Goal: Task Accomplishment & Management: Complete application form

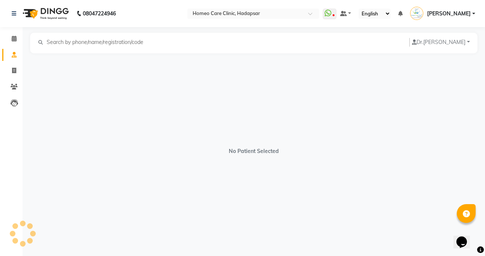
select select "[DEMOGRAPHIC_DATA]"
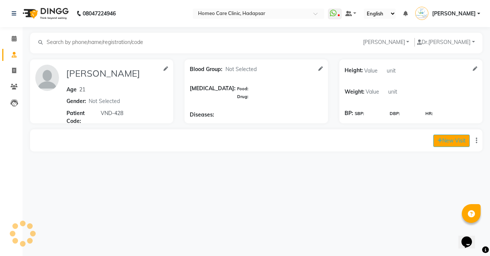
click at [453, 138] on button "New Visit" at bounding box center [451, 141] width 36 height 12
select select "725"
select select "inPerson"
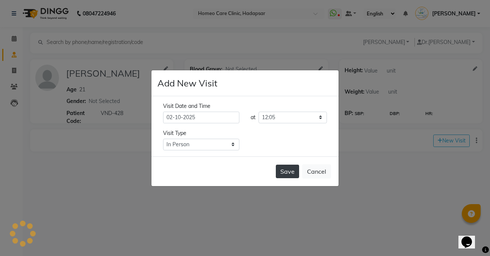
click at [292, 171] on button "Save" at bounding box center [287, 172] width 23 height 14
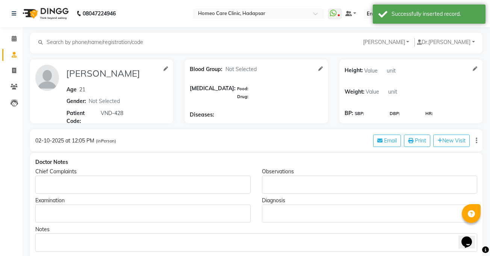
type input "[PERSON_NAME]"
type input "21"
select select "[DEMOGRAPHIC_DATA]"
type input "VND-428"
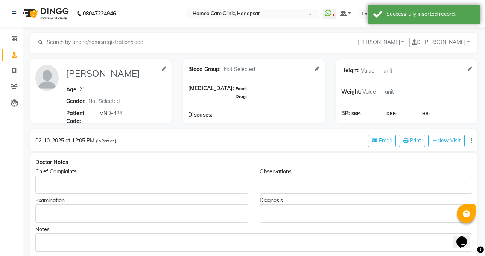
click at [231, 191] on div "Rich Text Editor, main" at bounding box center [141, 185] width 213 height 18
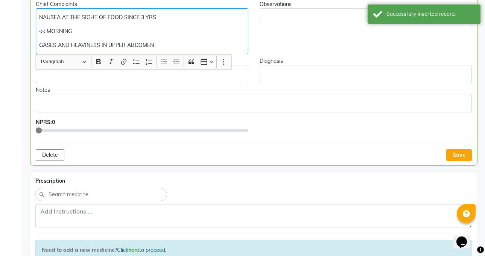
scroll to position [193, 0]
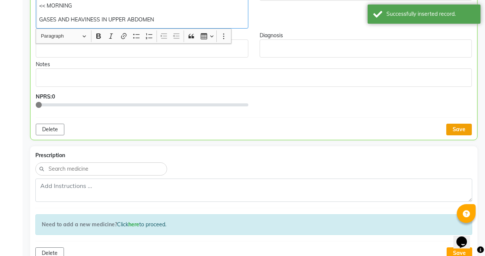
click at [466, 130] on button "Save" at bounding box center [459, 130] width 26 height 12
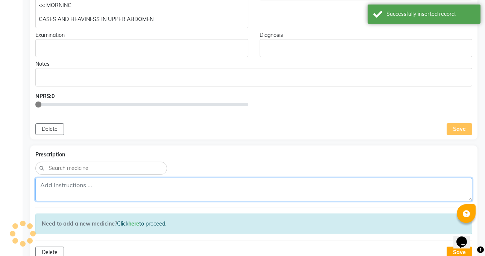
click at [339, 188] on textarea at bounding box center [253, 189] width 436 height 23
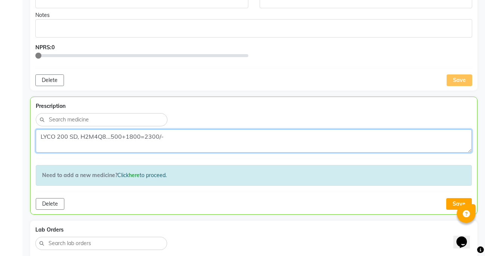
scroll to position [276, 0]
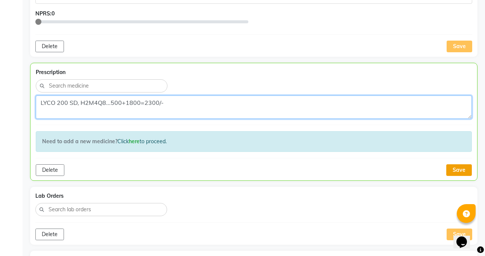
type textarea "LYCO 200 SD, H2M4Q8...500+1800=2300/-"
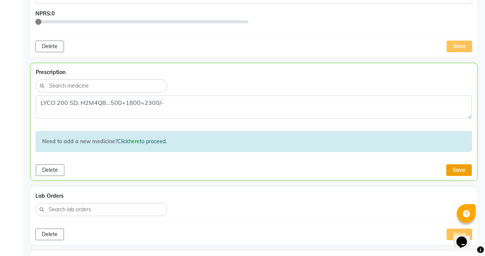
click at [457, 170] on button "Save" at bounding box center [459, 170] width 26 height 12
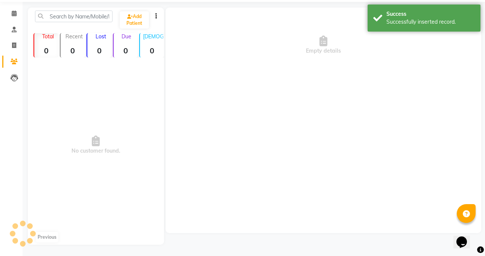
scroll to position [0, 0]
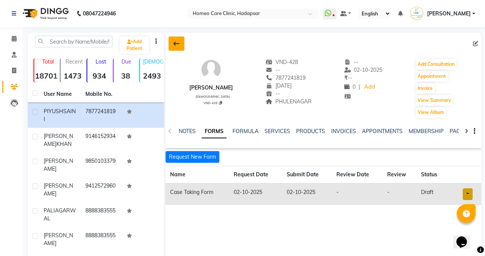
click at [179, 44] on icon at bounding box center [176, 44] width 6 height 6
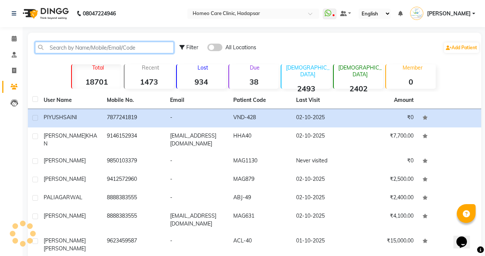
click at [152, 44] on input "text" at bounding box center [104, 48] width 139 height 12
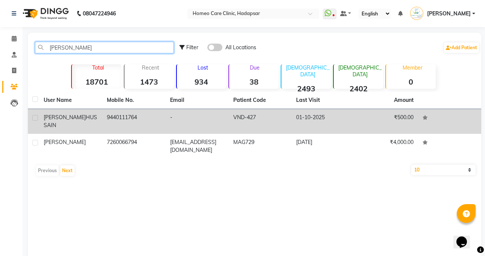
type input "[PERSON_NAME]"
click at [119, 121] on td "9440111764" at bounding box center [133, 121] width 63 height 25
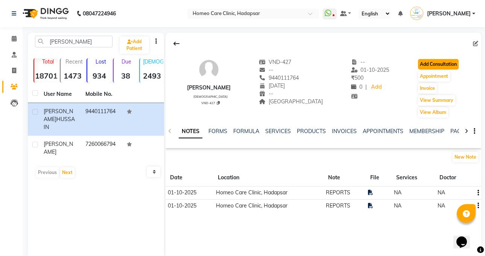
click at [439, 62] on button "Add Consultation" at bounding box center [438, 64] width 41 height 11
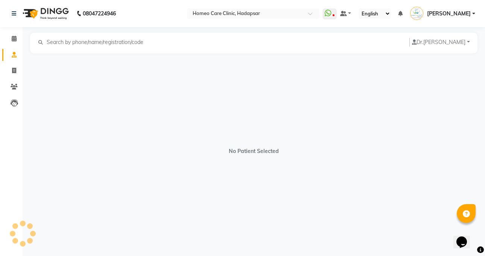
select select "[DEMOGRAPHIC_DATA]"
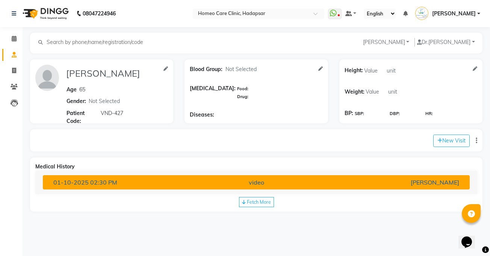
click at [360, 176] on button "[DATE] 02:30 PM video [PERSON_NAME]" at bounding box center [256, 182] width 427 height 14
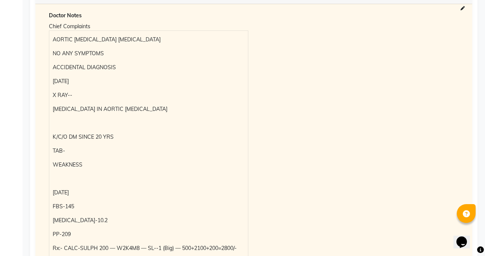
scroll to position [284, 0]
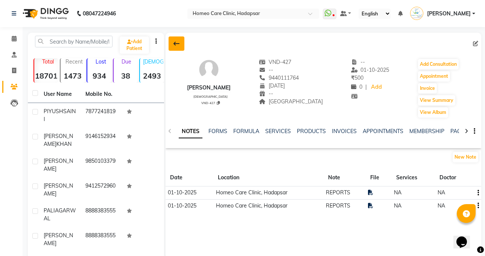
click at [177, 44] on icon at bounding box center [176, 44] width 6 height 6
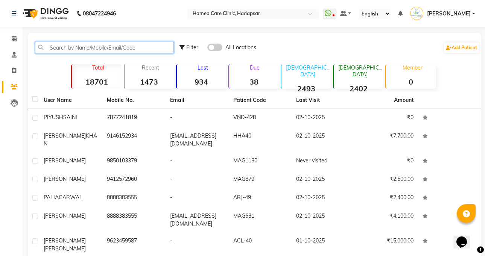
click at [137, 51] on input "text" at bounding box center [104, 48] width 139 height 12
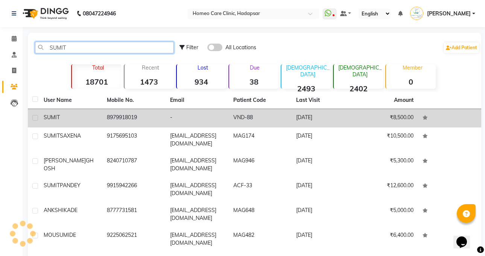
type input "SUMIT"
click at [176, 120] on td "-" at bounding box center [196, 118] width 63 height 18
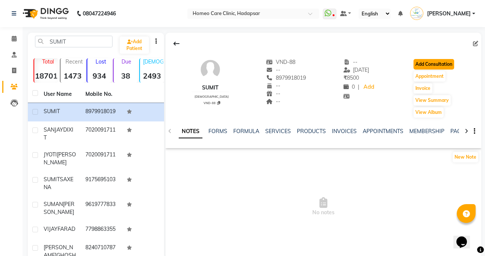
click at [445, 62] on button "Add Consultation" at bounding box center [433, 64] width 41 height 11
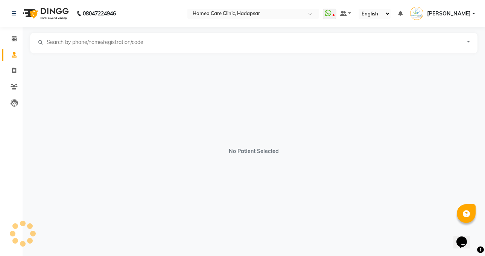
select select "[DEMOGRAPHIC_DATA]"
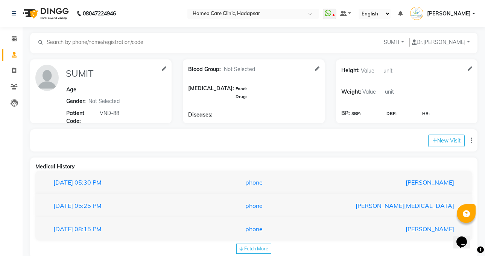
scroll to position [17, 0]
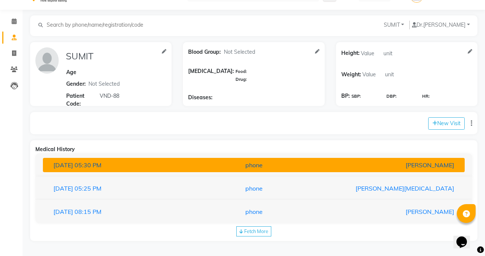
click at [257, 163] on div "phone" at bounding box center [253, 164] width 137 height 9
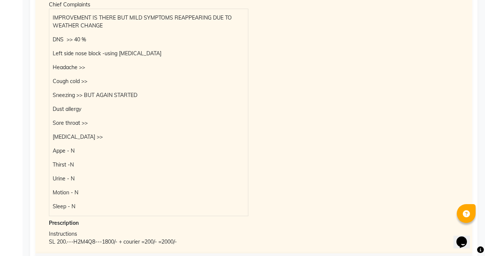
scroll to position [0, 0]
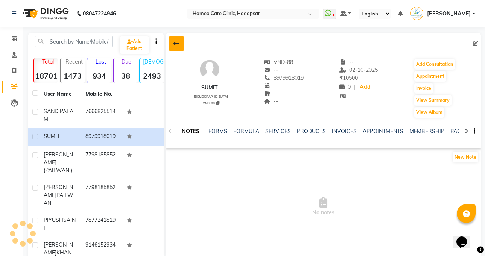
click at [178, 42] on icon at bounding box center [176, 44] width 6 height 6
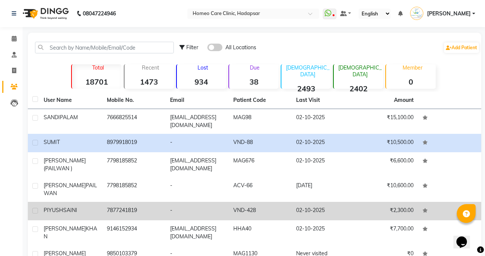
click at [99, 215] on td "[PERSON_NAME]" at bounding box center [70, 211] width 63 height 18
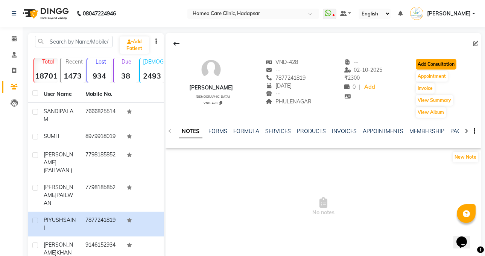
click at [451, 62] on button "Add Consultation" at bounding box center [435, 64] width 41 height 11
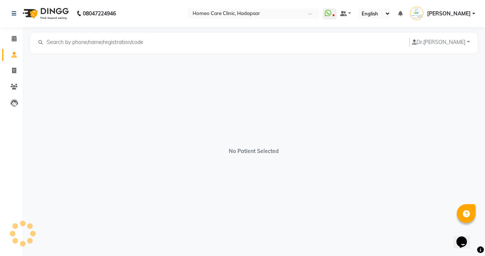
select select "[DEMOGRAPHIC_DATA]"
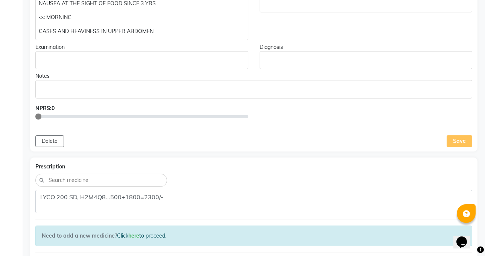
scroll to position [195, 0]
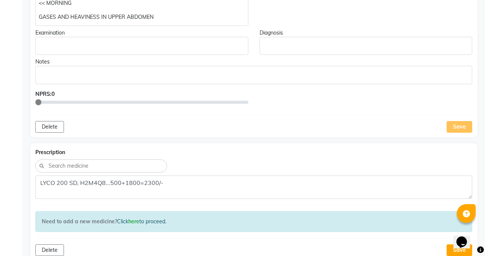
click at [451, 62] on div "Notes" at bounding box center [253, 62] width 436 height 8
click at [177, 18] on p "GASES AND HEAVINESS IN UPPER ABDOMEN" at bounding box center [142, 17] width 206 height 8
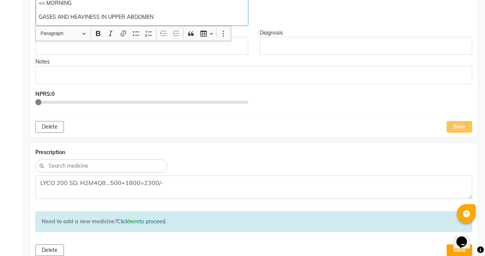
scroll to position [196, 0]
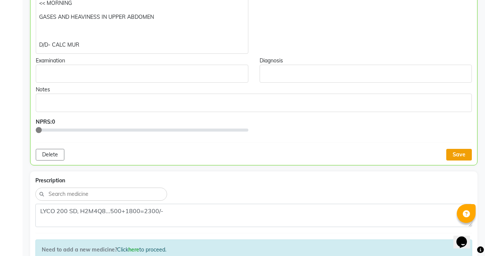
click at [458, 158] on button "Save" at bounding box center [459, 155] width 26 height 12
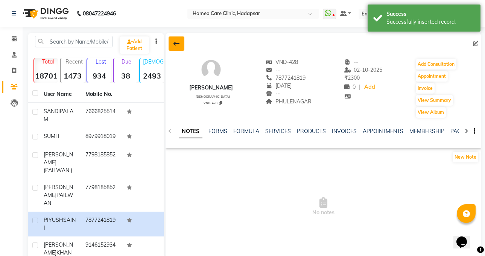
click at [174, 44] on icon at bounding box center [176, 44] width 6 height 6
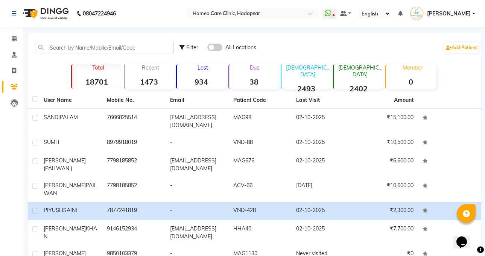
click at [174, 44] on div at bounding box center [104, 48] width 150 height 12
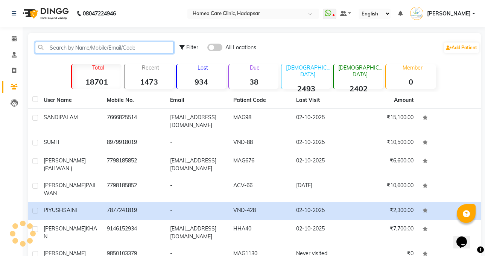
click at [151, 46] on input "text" at bounding box center [104, 48] width 139 height 12
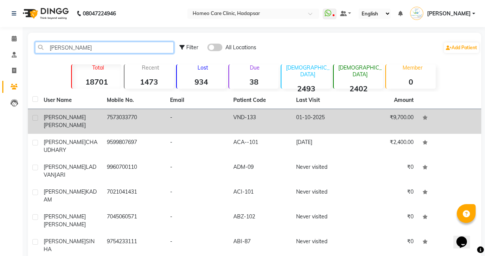
type input "[PERSON_NAME]"
click at [117, 118] on td "7573033770" at bounding box center [133, 121] width 63 height 25
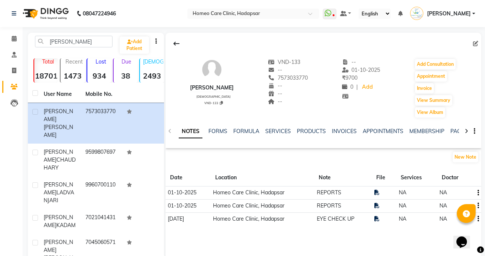
click at [354, 195] on td "REPORTS" at bounding box center [343, 192] width 58 height 13
click at [429, 64] on button "Add Consultation" at bounding box center [435, 64] width 41 height 11
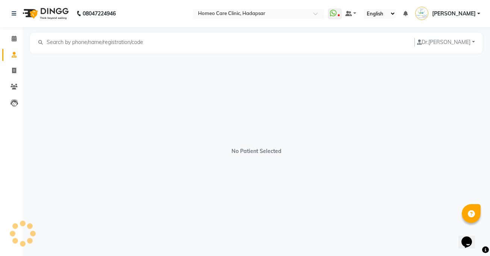
select select "[DEMOGRAPHIC_DATA]"
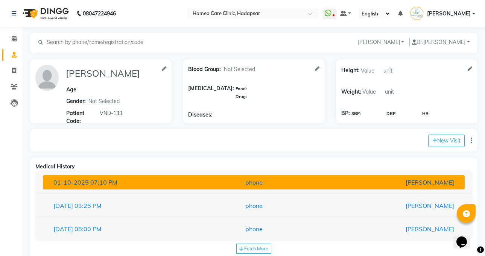
click at [276, 175] on button "[DATE] 07:10 PM phone [PERSON_NAME]" at bounding box center [253, 182] width 421 height 14
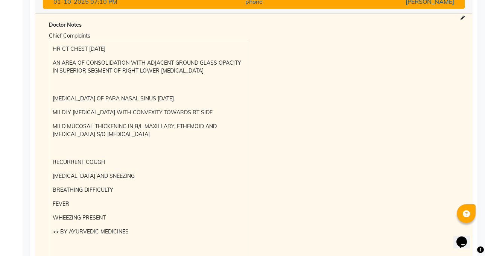
scroll to position [137, 0]
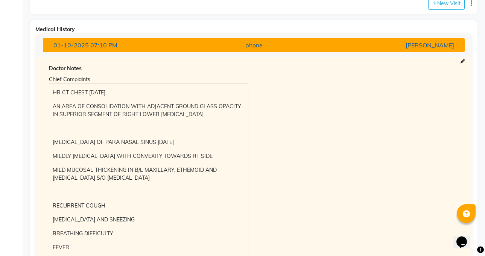
click at [276, 175] on div "Chief Complaints HR CT CHEST [DATE] AN AREA OF CONSOLIDATION WITH ADJACENT GROU…" at bounding box center [253, 204] width 421 height 260
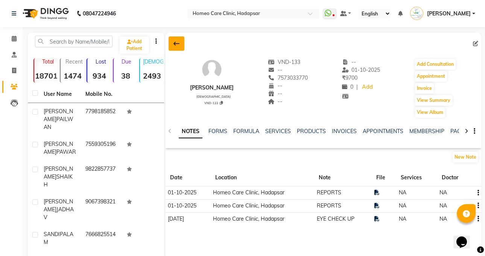
click at [170, 40] on button at bounding box center [176, 43] width 16 height 14
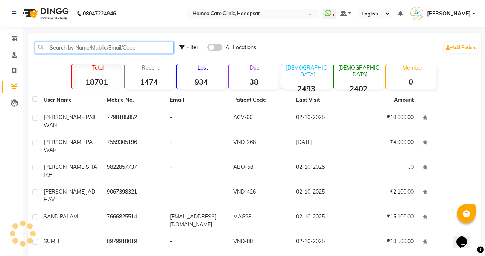
click at [157, 45] on input "text" at bounding box center [104, 48] width 139 height 12
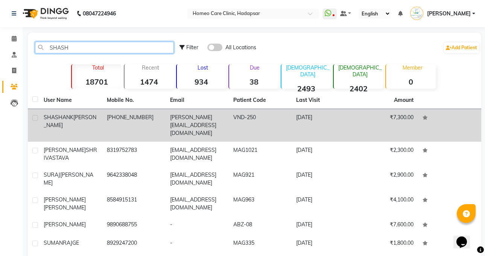
type input "SHASH"
click at [124, 121] on td "[PHONE_NUMBER]" at bounding box center [133, 125] width 63 height 33
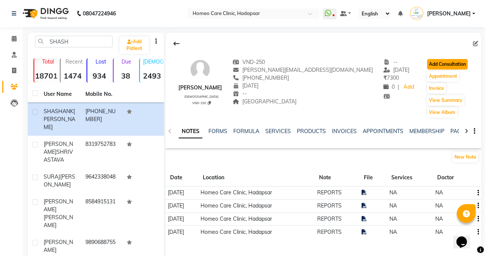
click at [445, 60] on button "Add Consultation" at bounding box center [447, 64] width 41 height 11
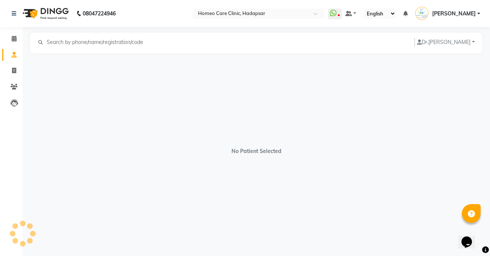
select select "[DEMOGRAPHIC_DATA]"
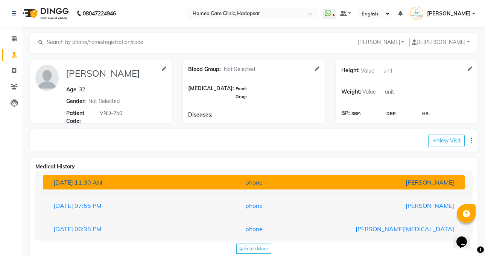
click at [356, 179] on div "[PERSON_NAME]" at bounding box center [390, 182] width 137 height 9
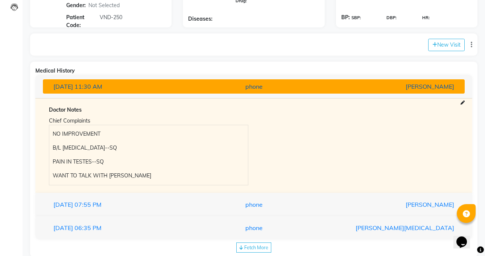
scroll to position [112, 0]
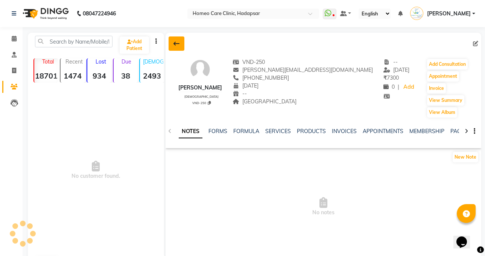
click at [176, 48] on button at bounding box center [176, 43] width 16 height 14
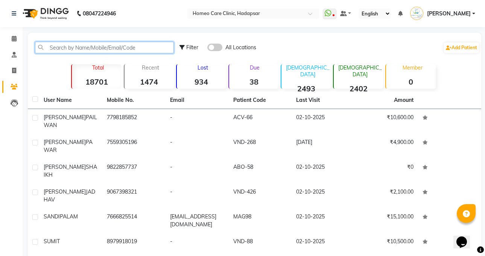
click at [145, 47] on input "text" at bounding box center [104, 48] width 139 height 12
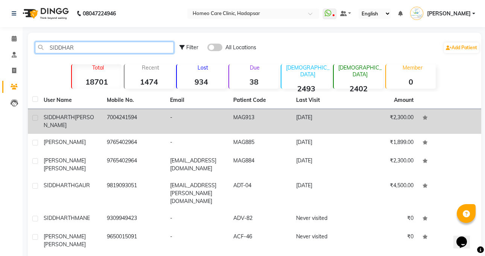
type input "SIDDHAR"
click at [106, 125] on td "7004241594" at bounding box center [133, 121] width 63 height 25
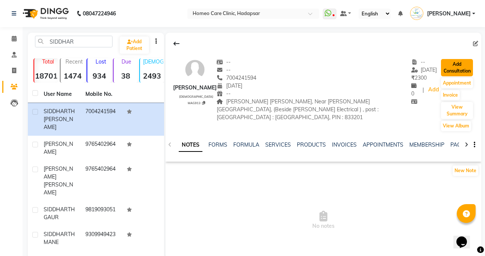
click at [450, 68] on button "Add Consultation" at bounding box center [457, 67] width 32 height 17
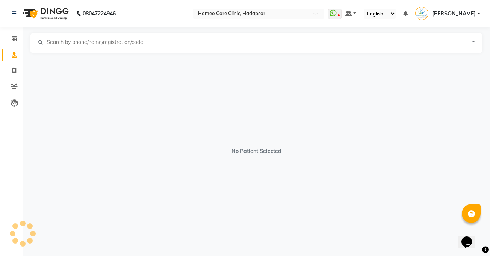
select select "[DEMOGRAPHIC_DATA]"
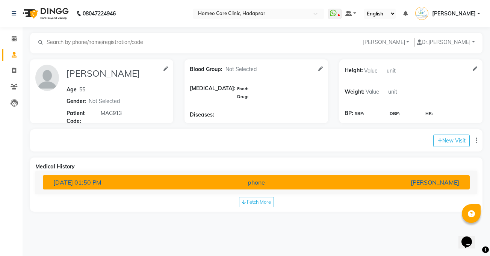
click at [229, 180] on div "phone" at bounding box center [256, 182] width 139 height 9
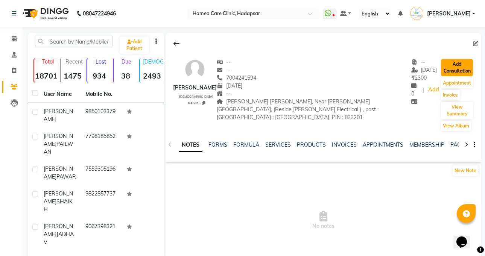
click at [448, 67] on button "Add Consultation" at bounding box center [457, 67] width 32 height 17
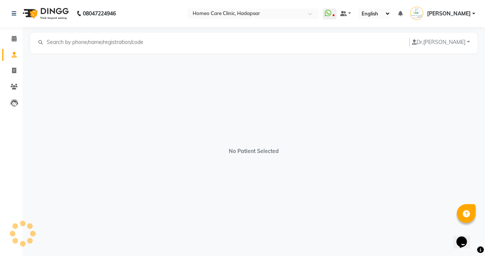
select select "[DEMOGRAPHIC_DATA]"
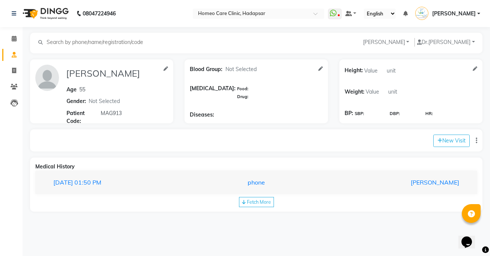
click at [273, 176] on button "[DATE] 01:50 PM phone [PERSON_NAME]" at bounding box center [256, 182] width 427 height 14
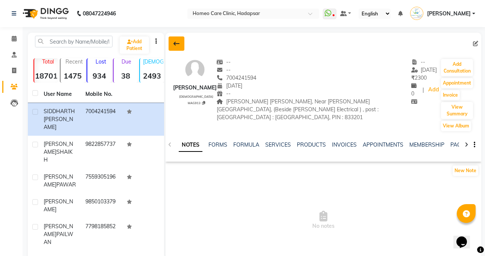
click at [178, 42] on icon at bounding box center [176, 44] width 6 height 6
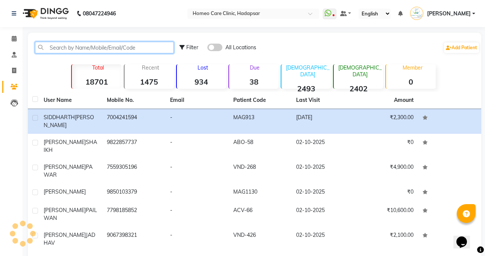
click at [98, 44] on input "text" at bounding box center [104, 48] width 139 height 12
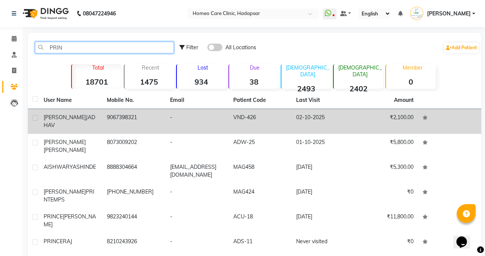
type input "PRIN"
click at [75, 121] on div "PRINCE [PERSON_NAME]" at bounding box center [71, 122] width 54 height 16
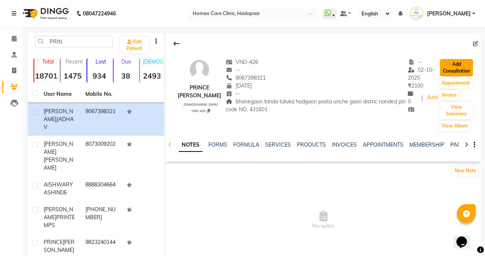
click at [464, 64] on button "Add Consultation" at bounding box center [455, 67] width 33 height 17
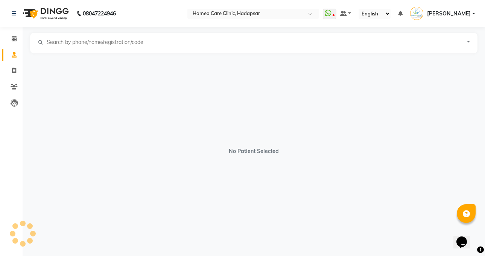
select select "[DEMOGRAPHIC_DATA]"
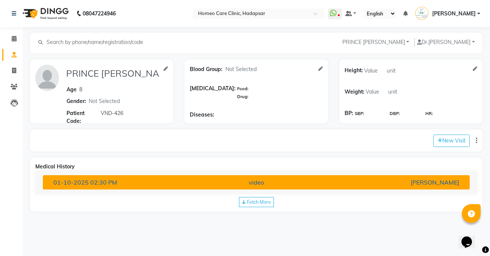
click at [336, 180] on div "[PERSON_NAME]" at bounding box center [395, 182] width 139 height 9
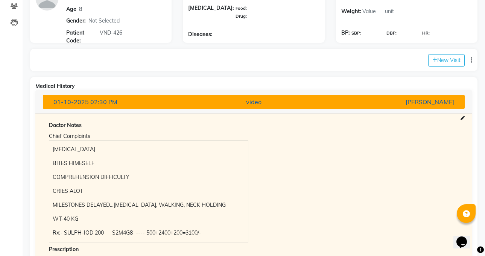
scroll to position [159, 0]
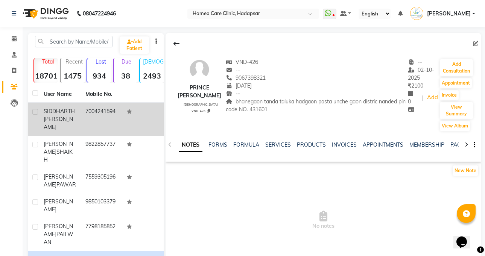
click at [96, 109] on td "7004241594" at bounding box center [102, 119] width 42 height 33
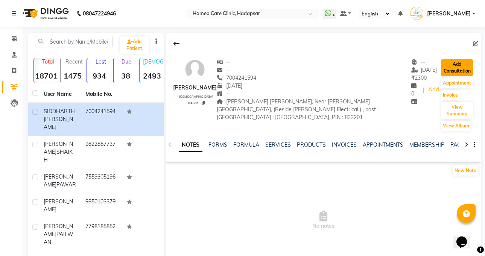
click at [464, 63] on button "Add Consultation" at bounding box center [457, 67] width 32 height 17
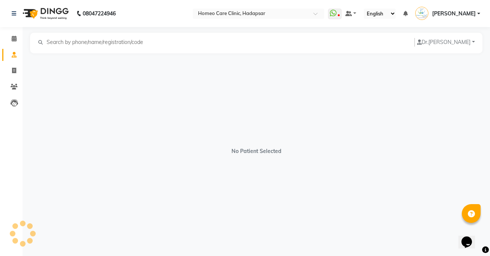
select select "[DEMOGRAPHIC_DATA]"
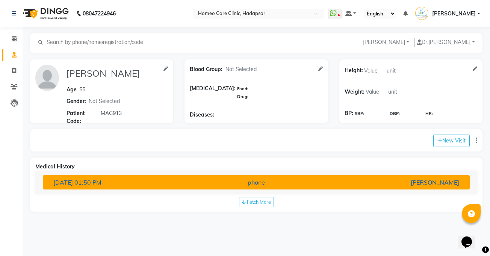
click at [306, 176] on button "[DATE] 01:50 PM phone [PERSON_NAME]" at bounding box center [256, 182] width 427 height 14
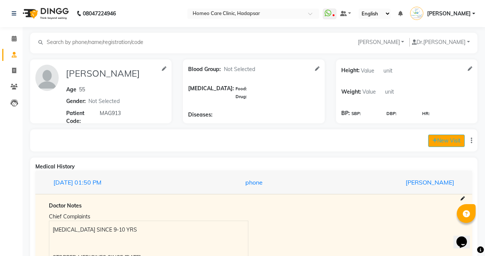
click at [443, 142] on button "New Visit" at bounding box center [446, 141] width 36 height 12
select select "770"
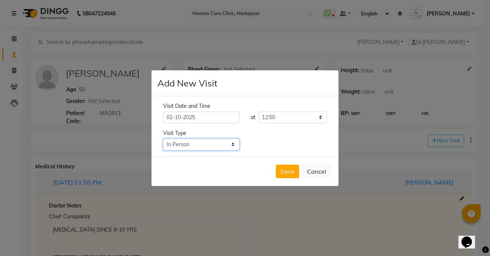
click at [201, 147] on select "Select Type In Person Video Phone Chat" at bounding box center [201, 145] width 76 height 12
select select "phone"
click at [163, 139] on select "Select Type In Person Video Phone Chat" at bounding box center [201, 145] width 76 height 12
click at [291, 169] on button "Save" at bounding box center [287, 172] width 23 height 14
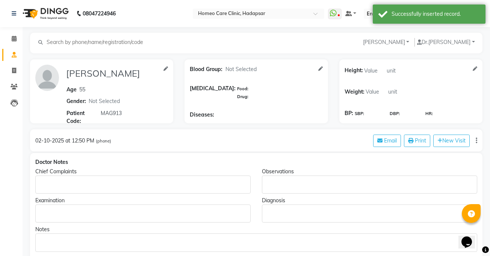
type input "[PERSON_NAME]"
type input "55"
select select "[DEMOGRAPHIC_DATA]"
type input "MAG913"
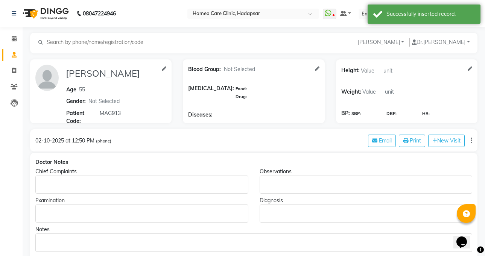
click at [192, 181] on p "Rich Text Editor, main" at bounding box center [142, 185] width 206 height 8
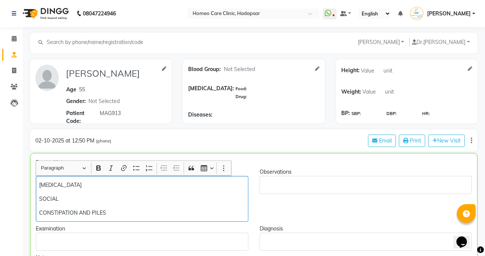
click at [92, 198] on p "SOCIAL" at bounding box center [141, 199] width 205 height 8
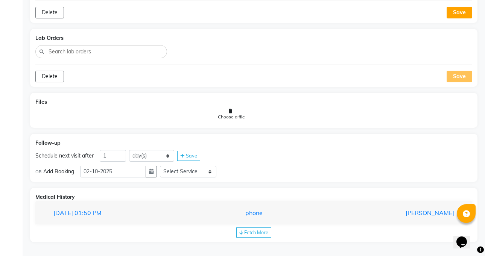
scroll to position [449, 0]
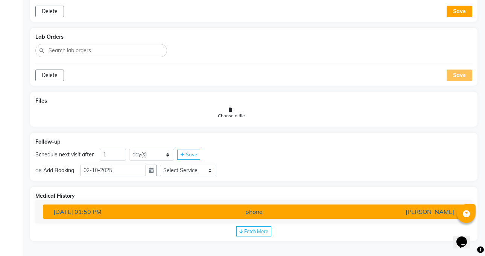
click at [300, 209] on div "phone" at bounding box center [253, 211] width 137 height 9
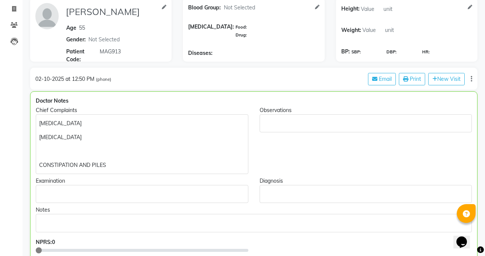
scroll to position [64, 0]
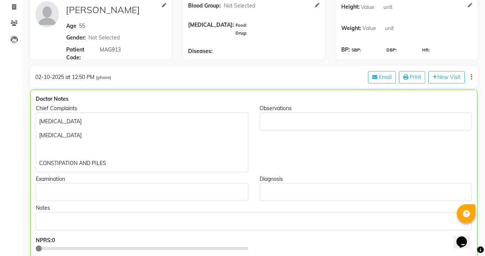
click at [86, 140] on div "[MEDICAL_DATA] [MEDICAL_DATA] CONSTIPATION AND PILES" at bounding box center [142, 142] width 212 height 60
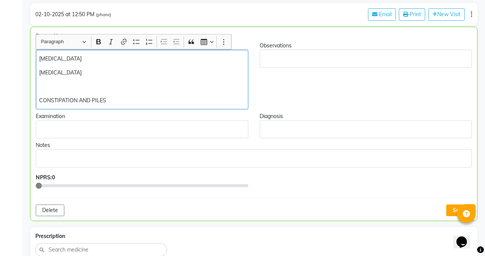
scroll to position [123, 0]
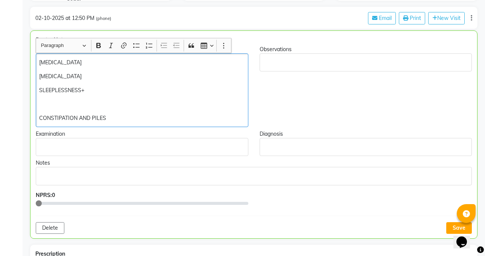
click at [41, 62] on p "[MEDICAL_DATA]" at bounding box center [141, 63] width 205 height 8
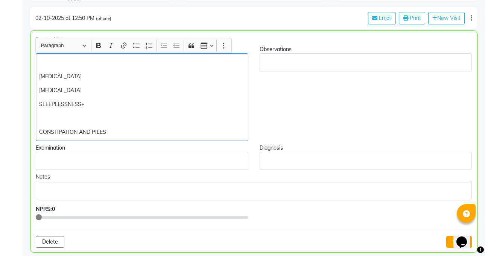
click at [56, 61] on p "Rich Text Editor, main" at bounding box center [141, 63] width 205 height 8
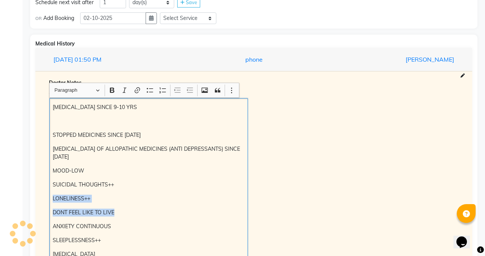
scroll to position [641, 0]
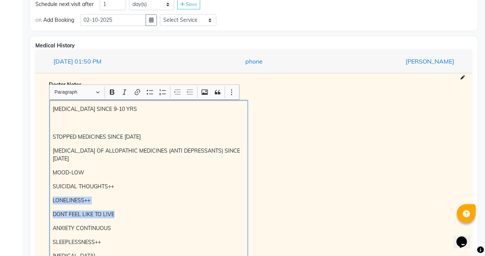
click at [188, 151] on p "[MEDICAL_DATA] OF ALLOPATHIC MEDICINES (ANTI DEPRESSANTS) SINCE [DATE]" at bounding box center [148, 155] width 191 height 16
click at [56, 186] on p "SUICIDAL THOUGHTS++" at bounding box center [148, 187] width 191 height 8
click at [58, 186] on p "SUICIDAL THOUGHTS++" at bounding box center [148, 187] width 191 height 8
copy div "SUICIDAL THOUGHTS++ LONELINESS++ DONT FEEL LIKE TO LIVE"
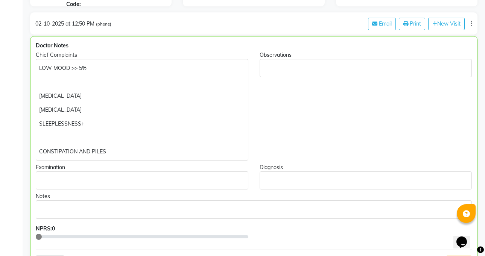
scroll to position [114, 0]
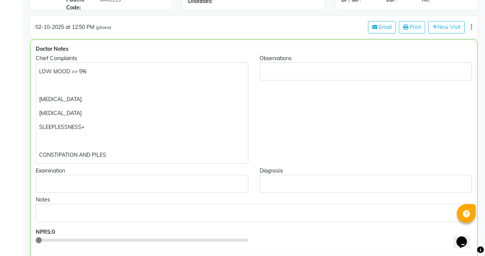
click at [63, 83] on p "Rich Text Editor, main" at bounding box center [141, 86] width 205 height 8
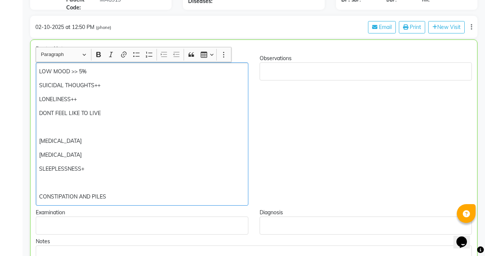
click at [74, 72] on p "LOW MOOD >> 5%" at bounding box center [141, 72] width 205 height 8
click at [72, 70] on p "LOW MOOD >> 5%" at bounding box center [141, 72] width 205 height 8
copy p ">> 5%"
click at [126, 83] on p "SUICIDAL THOUGHTS++" at bounding box center [141, 86] width 205 height 8
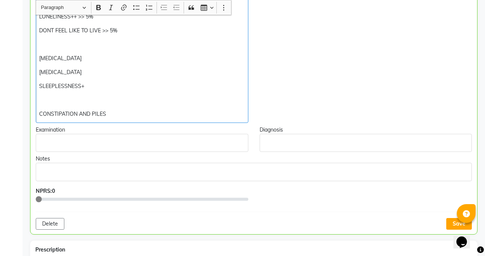
scroll to position [197, 0]
click at [44, 110] on p "CONSTIPATION AND PILES" at bounding box center [141, 114] width 205 height 8
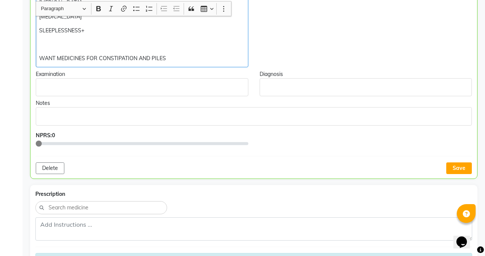
scroll to position [253, 0]
click at [460, 162] on button "Save" at bounding box center [459, 167] width 26 height 12
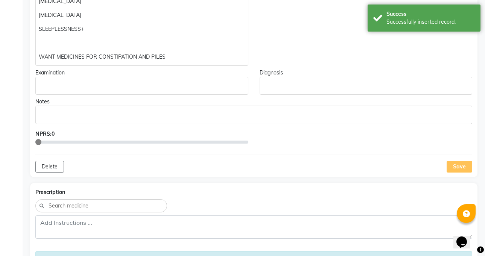
click at [179, 55] on p "WANT MEDICINES FOR CONSTIPATION AND PILES" at bounding box center [142, 57] width 206 height 8
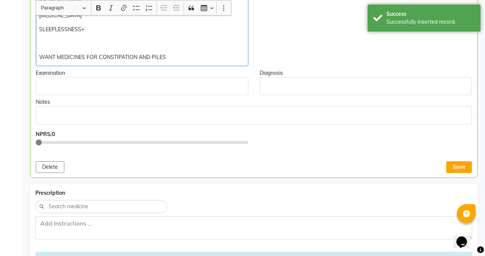
scroll to position [253, 0]
click at [464, 165] on button "Save" at bounding box center [459, 167] width 26 height 12
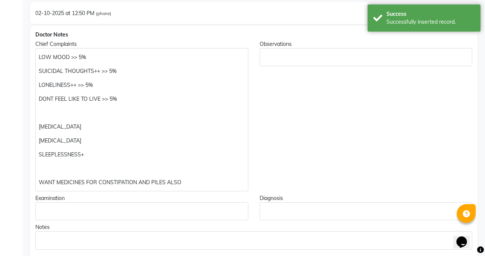
scroll to position [117, 0]
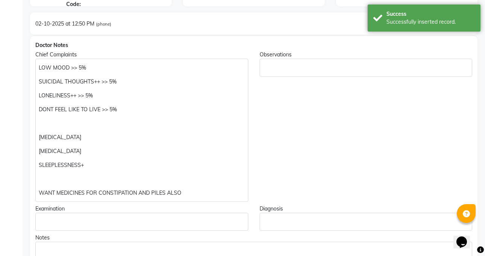
click at [326, 66] on p "Rich Text Editor, main" at bounding box center [366, 68] width 206 height 8
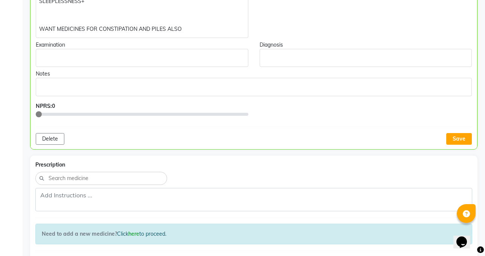
scroll to position [316, 0]
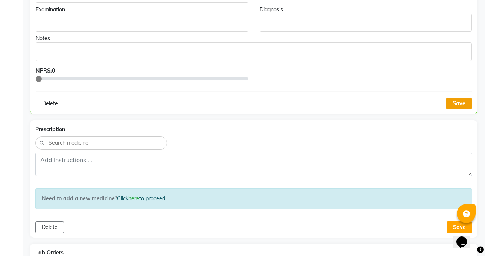
click at [458, 103] on button "Save" at bounding box center [459, 104] width 26 height 12
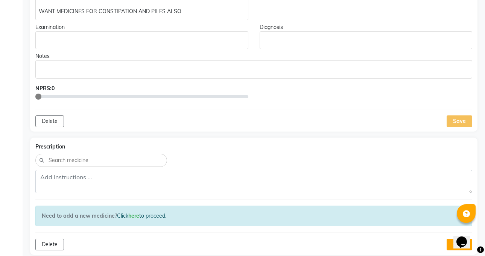
scroll to position [299, 0]
click at [455, 120] on div "Save" at bounding box center [459, 121] width 26 height 12
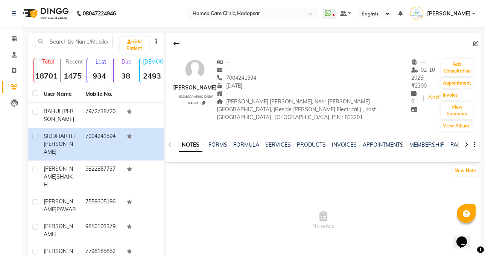
click at [273, 176] on div "New Note" at bounding box center [323, 172] width 316 height 15
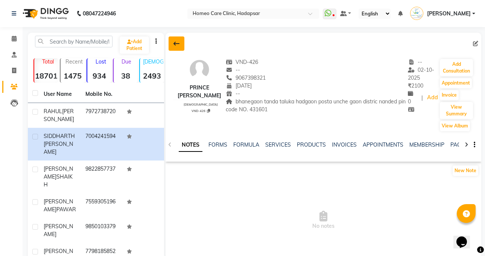
click at [173, 42] on icon at bounding box center [176, 44] width 6 height 6
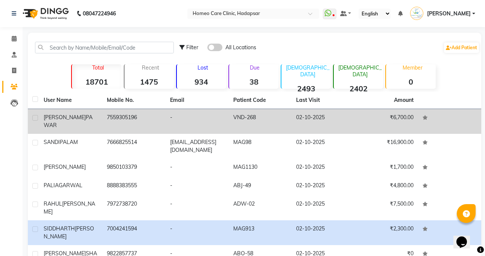
click at [85, 117] on span "PAWAR" at bounding box center [68, 121] width 49 height 15
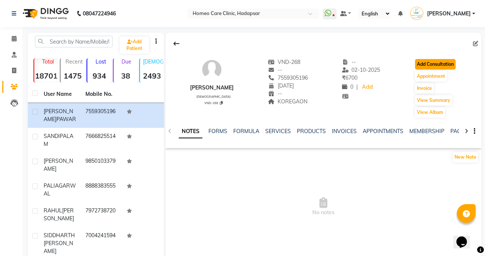
click at [444, 62] on button "Add Consultation" at bounding box center [435, 64] width 41 height 11
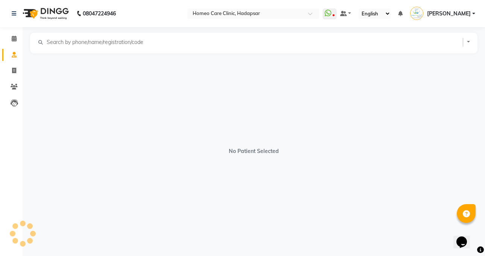
select select "[DEMOGRAPHIC_DATA]"
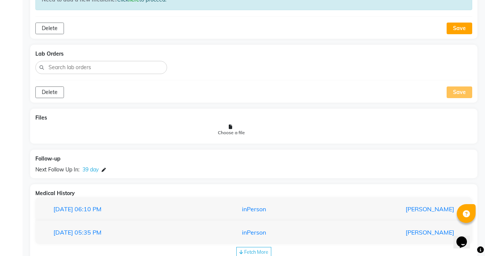
scroll to position [724, 0]
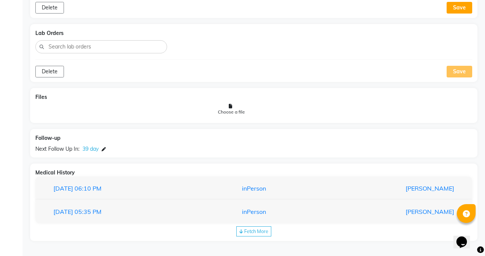
click at [251, 227] on div "Fetch More" at bounding box center [253, 231] width 35 height 10
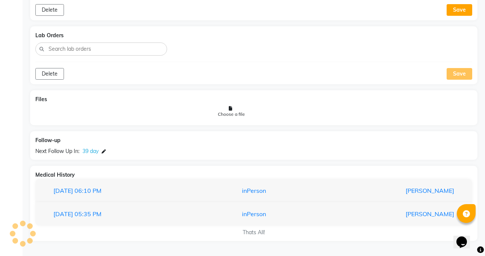
scroll to position [722, 0]
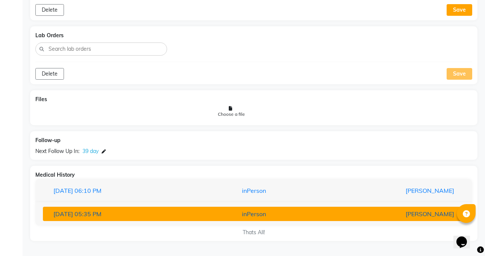
click at [254, 212] on div "inPerson" at bounding box center [253, 213] width 137 height 9
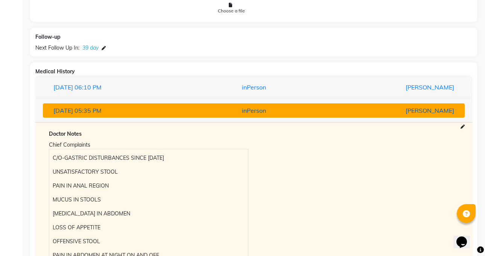
scroll to position [823, 0]
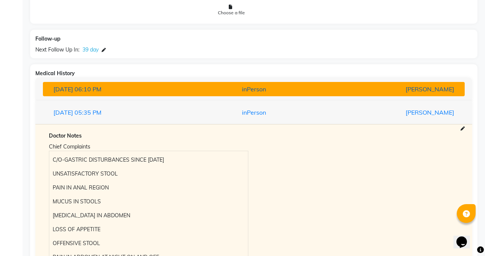
click at [290, 83] on button "[DATE] 06:10 PM inPerson [PERSON_NAME]" at bounding box center [253, 89] width 421 height 14
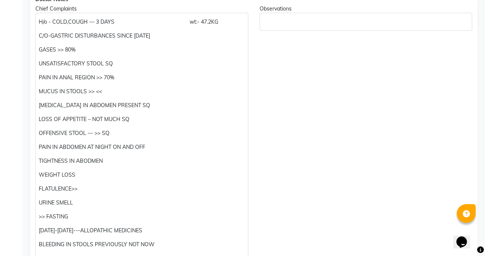
scroll to position [162, 0]
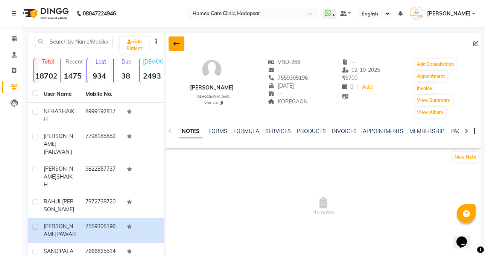
click at [176, 44] on icon at bounding box center [176, 44] width 6 height 6
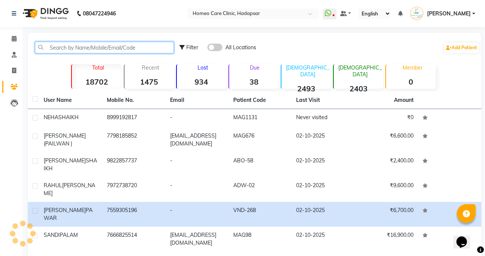
click at [130, 49] on input "text" at bounding box center [104, 48] width 139 height 12
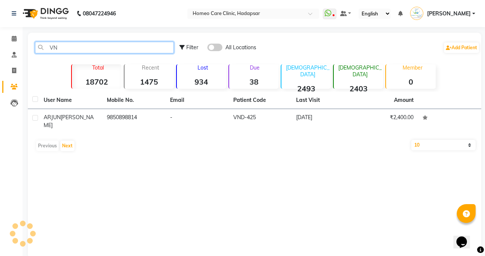
type input "V"
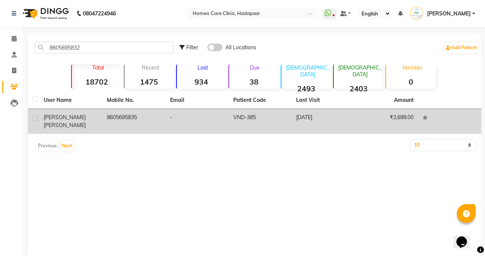
click at [287, 118] on td "VND-385" at bounding box center [260, 121] width 63 height 25
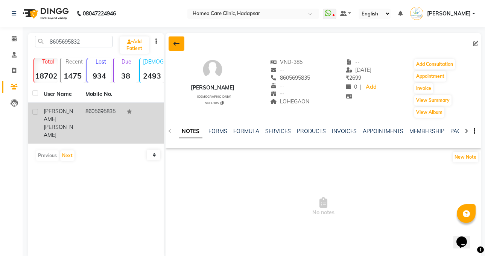
click at [179, 42] on icon at bounding box center [176, 44] width 6 height 6
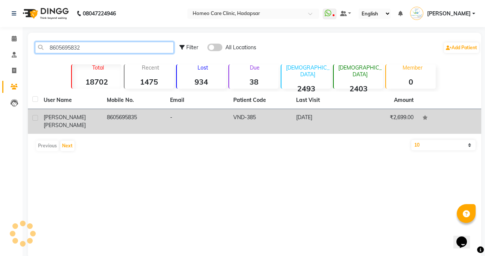
click at [141, 46] on input "8605695832" at bounding box center [104, 48] width 139 height 12
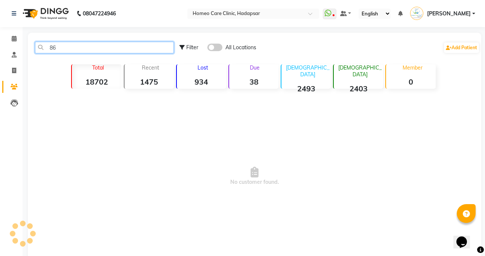
type input "8"
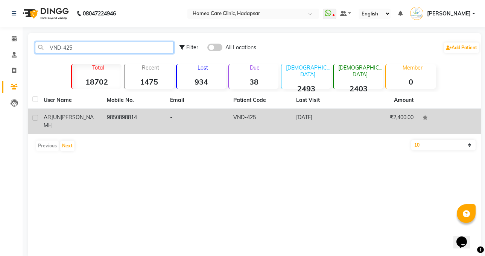
type input "VND-425"
click at [76, 117] on span "[PERSON_NAME]" at bounding box center [69, 121] width 50 height 15
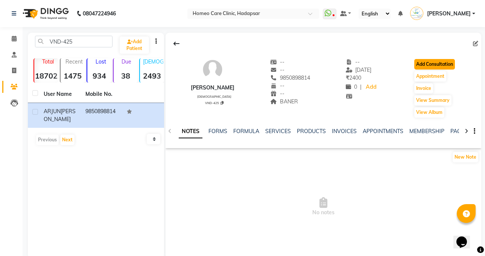
click at [450, 63] on button "Add Consultation" at bounding box center [434, 64] width 41 height 11
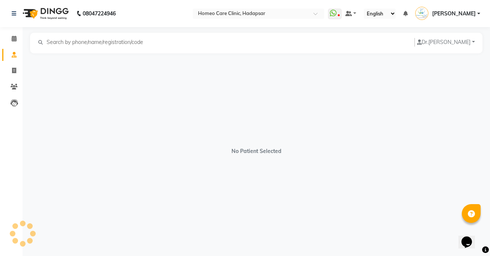
select select "[DEMOGRAPHIC_DATA]"
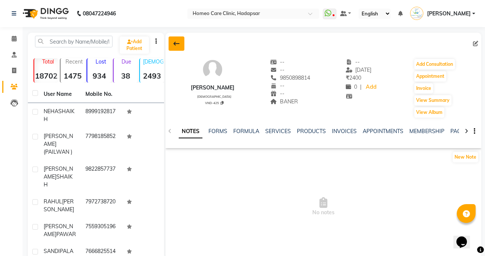
click at [178, 46] on icon at bounding box center [176, 44] width 6 height 6
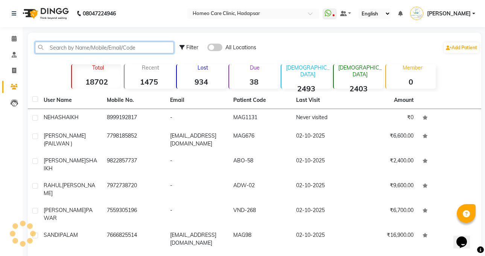
click at [97, 44] on input "text" at bounding box center [104, 48] width 139 height 12
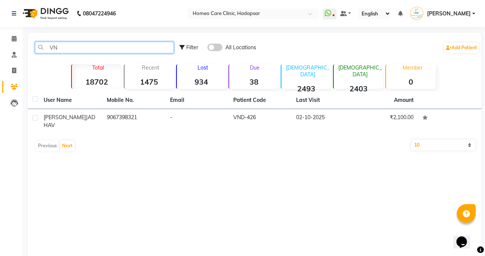
type input "V"
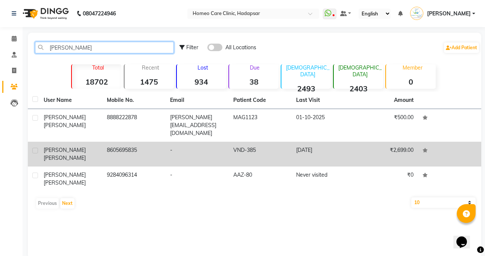
type input "[PERSON_NAME]"
click at [167, 144] on td "-" at bounding box center [196, 154] width 63 height 25
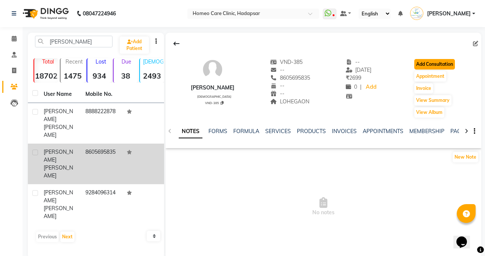
click at [443, 65] on button "Add Consultation" at bounding box center [434, 64] width 41 height 11
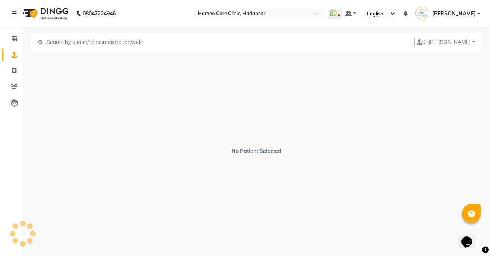
select select "[DEMOGRAPHIC_DATA]"
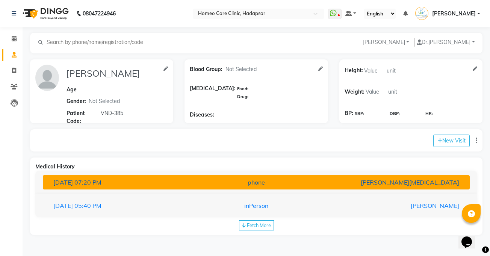
click at [342, 183] on div "[PERSON_NAME][MEDICAL_DATA]" at bounding box center [395, 182] width 139 height 9
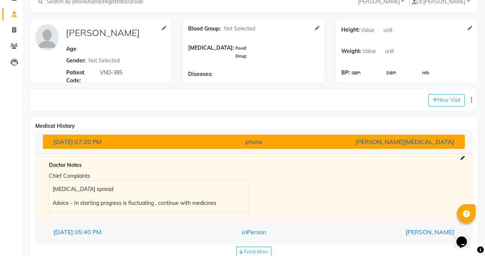
scroll to position [61, 0]
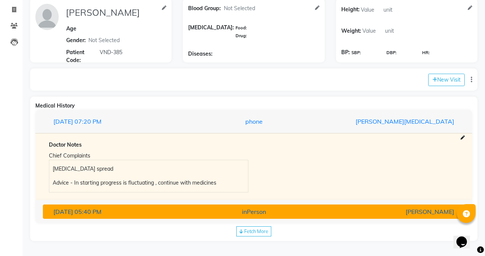
click at [221, 213] on div "inPerson" at bounding box center [253, 211] width 137 height 9
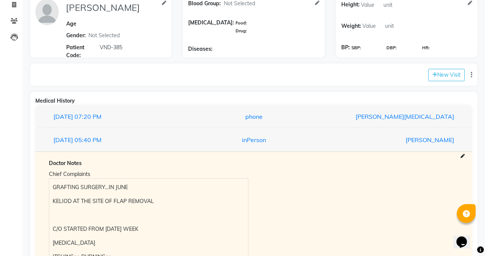
scroll to position [65, 0]
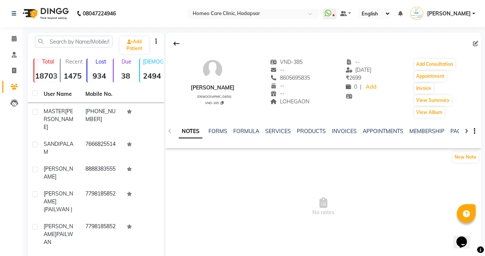
click at [166, 66] on div "[PERSON_NAME] [DEMOGRAPHIC_DATA] VND-385 VND-385 -- 8605695835 -- -- [GEOGRAPHI…" at bounding box center [323, 85] width 316 height 68
click at [178, 42] on icon at bounding box center [176, 44] width 6 height 6
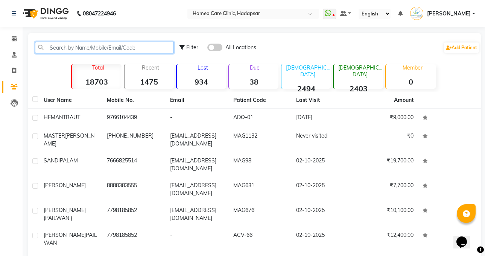
click at [56, 48] on input "text" at bounding box center [104, 48] width 139 height 12
click at [112, 44] on input "text" at bounding box center [104, 48] width 139 height 12
click at [112, 50] on input "text" at bounding box center [104, 48] width 139 height 12
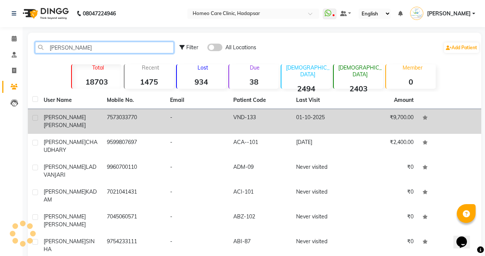
type input "[PERSON_NAME]"
click at [81, 122] on span "[PERSON_NAME]" at bounding box center [65, 125] width 42 height 7
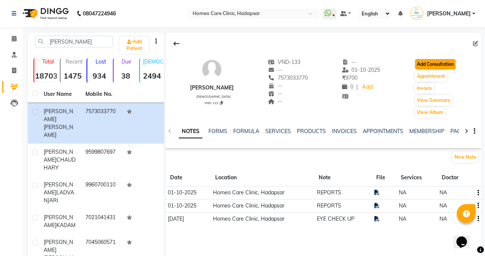
click at [448, 64] on button "Add Consultation" at bounding box center [435, 64] width 41 height 11
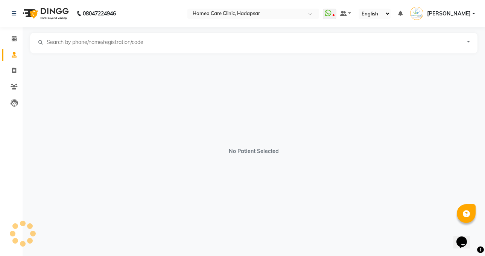
select select "[DEMOGRAPHIC_DATA]"
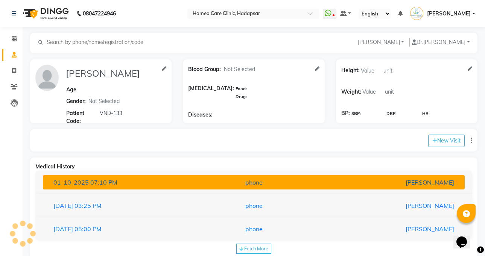
click at [196, 183] on div "phone" at bounding box center [253, 182] width 137 height 9
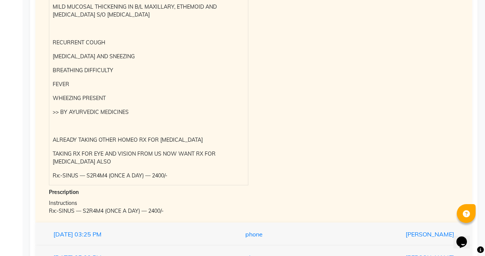
scroll to position [301, 0]
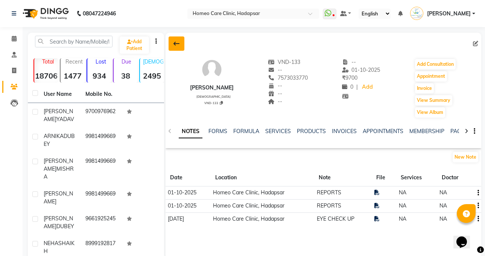
click at [181, 42] on button at bounding box center [176, 43] width 16 height 14
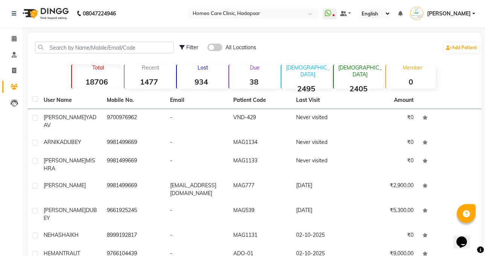
click at [101, 123] on td "[PERSON_NAME] YADAV" at bounding box center [70, 121] width 63 height 25
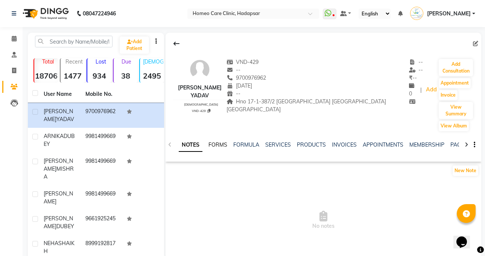
click at [209, 141] on link "FORMS" at bounding box center [217, 144] width 19 height 7
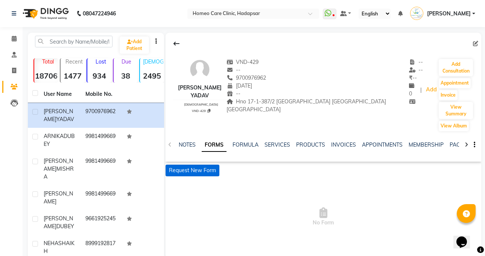
click at [196, 165] on button "Request New Form" at bounding box center [192, 171] width 54 height 12
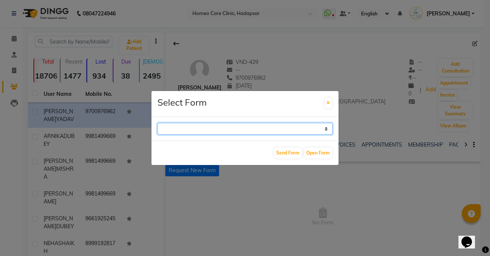
click at [199, 124] on select "Case Taking Form" at bounding box center [244, 129] width 175 height 12
select select "196"
click at [157, 123] on select "Case Taking Form" at bounding box center [244, 129] width 175 height 12
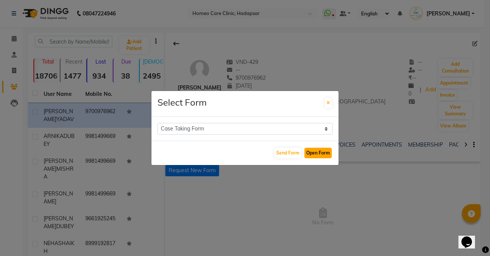
click at [323, 150] on button "Open Form" at bounding box center [317, 153] width 27 height 11
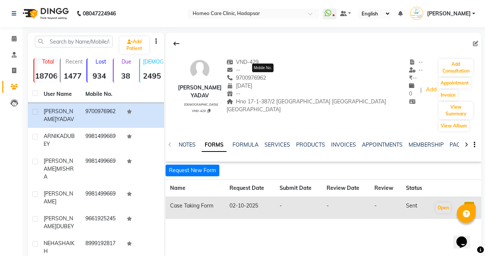
click at [266, 76] on span "9700976962" at bounding box center [246, 77] width 40 height 7
copy span "9700976962"
